Goal: Transaction & Acquisition: Purchase product/service

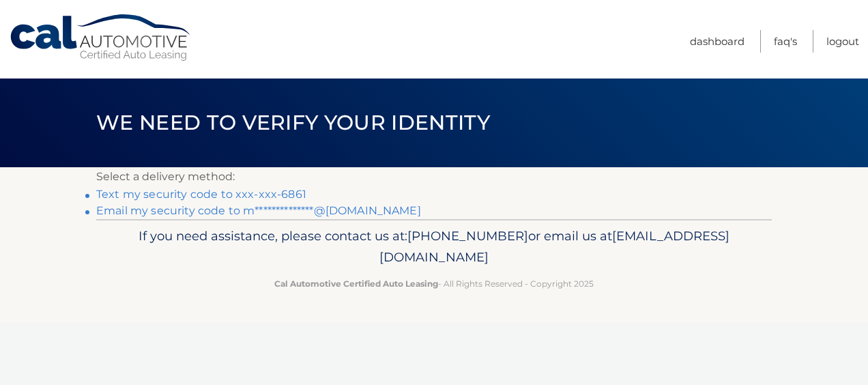
click at [172, 192] on link "Text my security code to xxx-xxx-6861" at bounding box center [201, 194] width 210 height 13
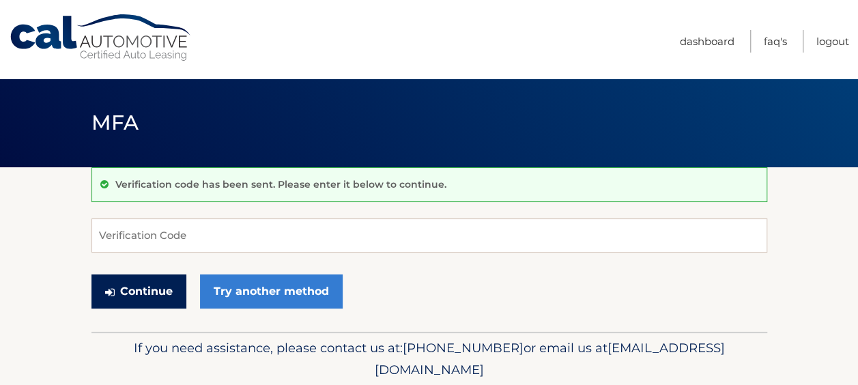
click at [143, 291] on button "Continue" at bounding box center [138, 291] width 95 height 34
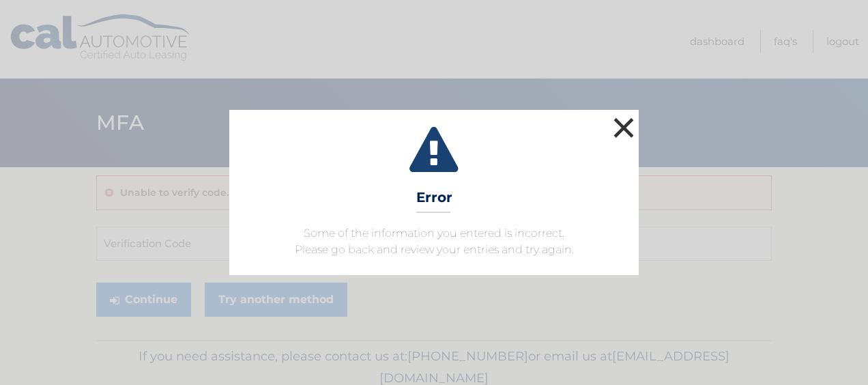
click at [619, 126] on button "×" at bounding box center [623, 127] width 27 height 27
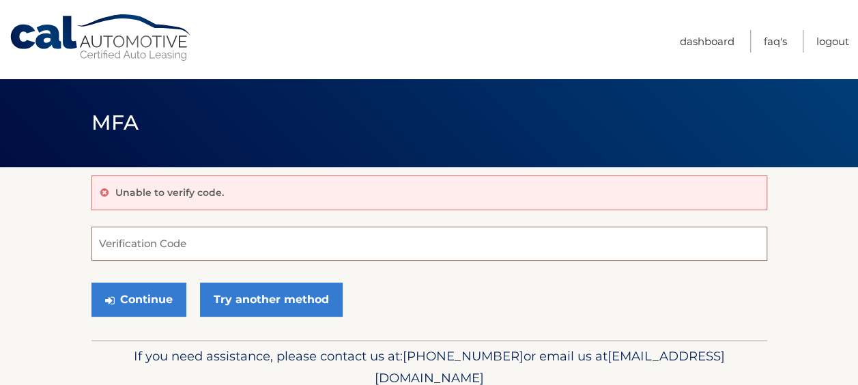
click at [109, 249] on input "Verification Code" at bounding box center [429, 244] width 676 height 34
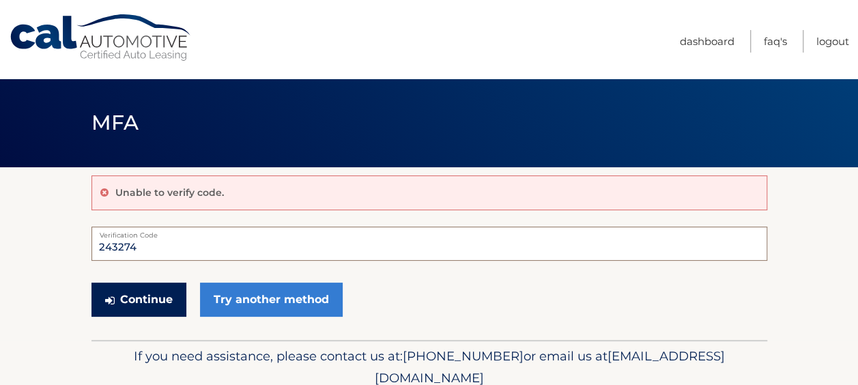
type input "243274"
click at [125, 294] on button "Continue" at bounding box center [138, 300] width 95 height 34
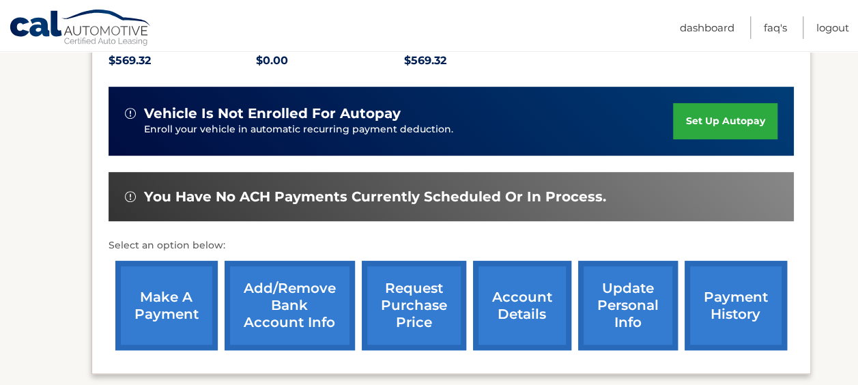
scroll to position [312, 0]
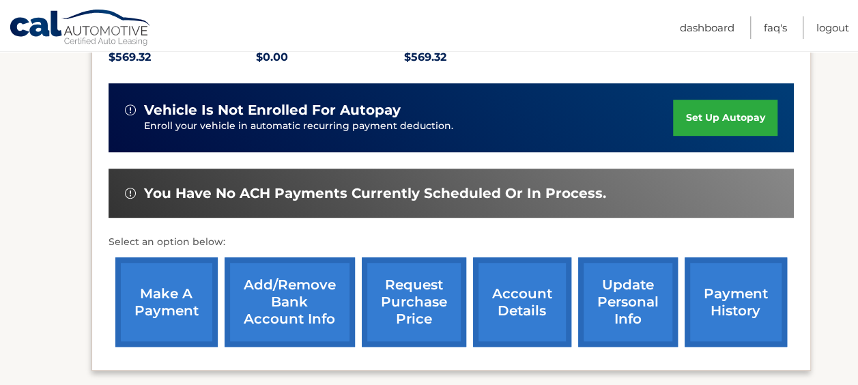
click at [175, 294] on link "make a payment" at bounding box center [166, 301] width 102 height 89
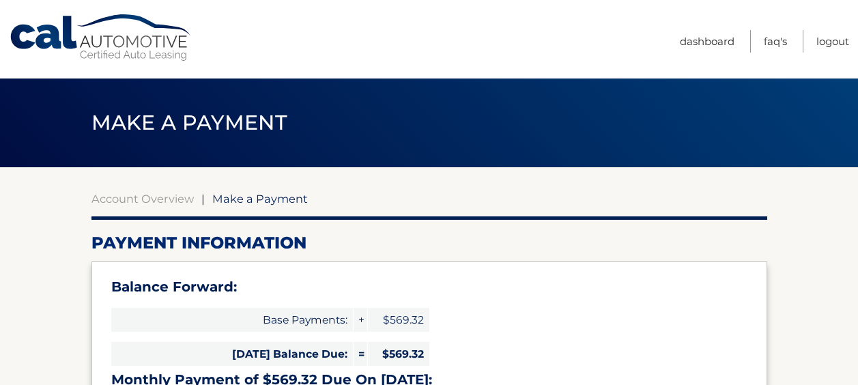
select select "Mjk1YTNkMjQtNjE2YS00NWVlLThmOTAtMjQ1ZjljZmZkODU0"
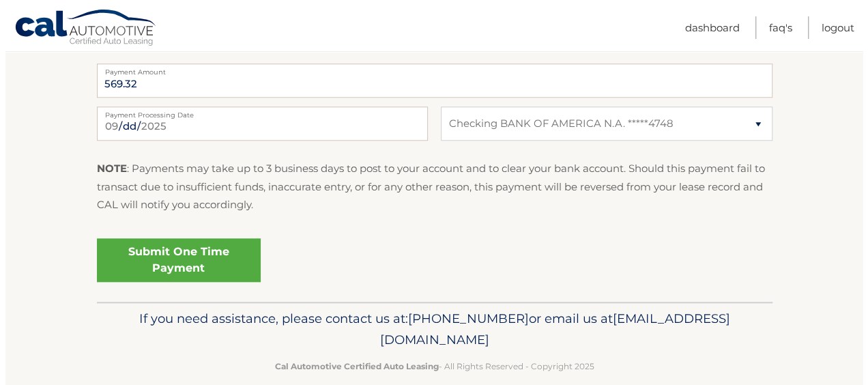
scroll to position [635, 0]
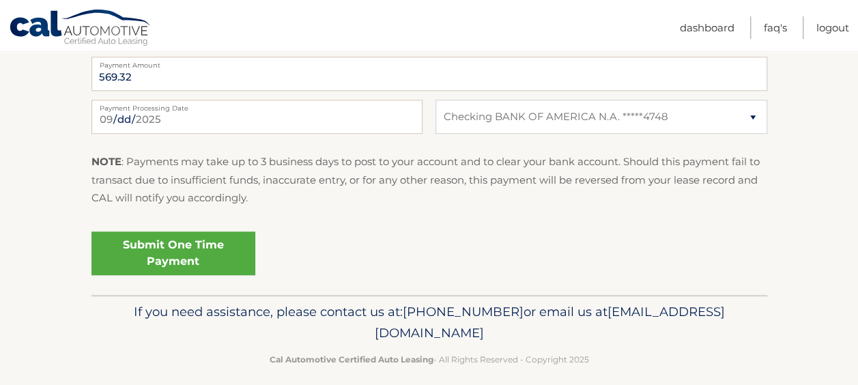
click at [150, 251] on link "Submit One Time Payment" at bounding box center [173, 253] width 164 height 44
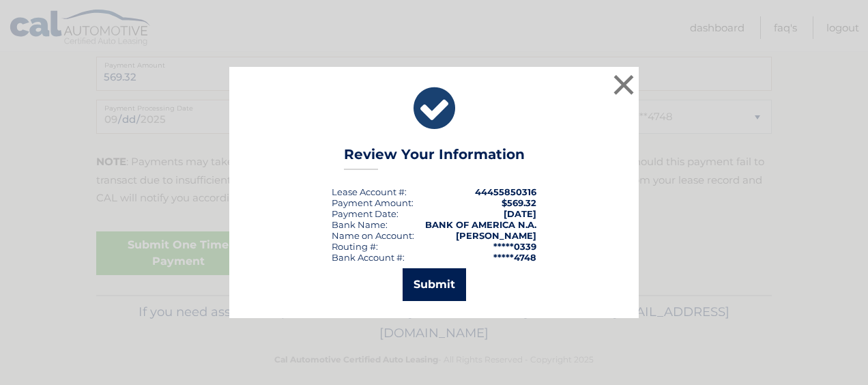
click at [455, 280] on button "Submit" at bounding box center [434, 284] width 63 height 33
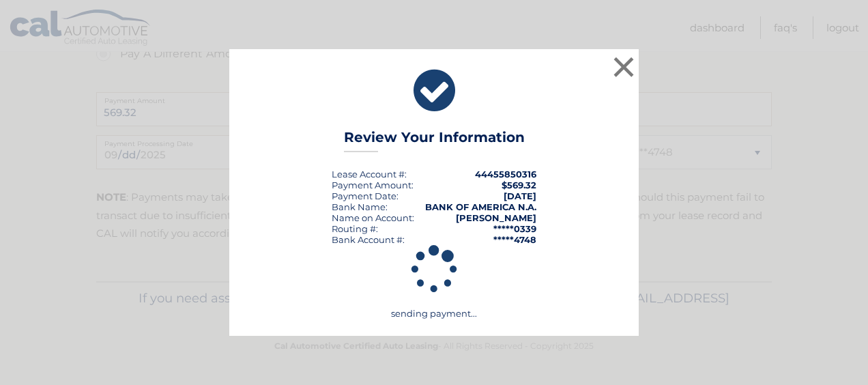
scroll to position [599, 0]
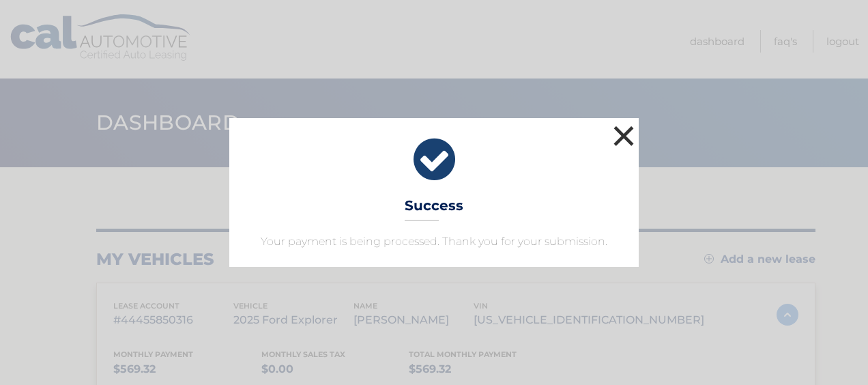
click at [619, 136] on button "×" at bounding box center [623, 135] width 27 height 27
